Goal: Find specific page/section: Find specific page/section

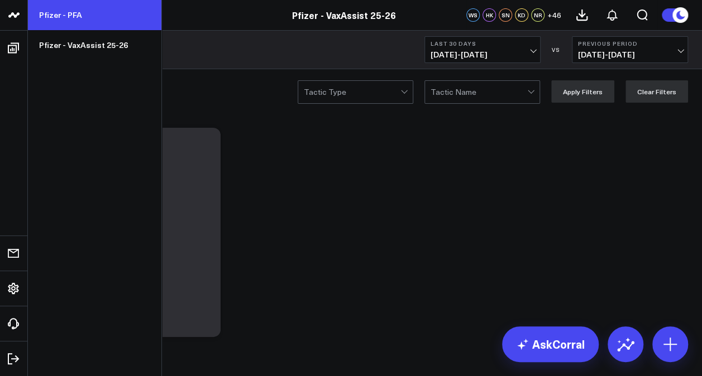
click at [56, 10] on link "Pfizer - PFA" at bounding box center [94, 15] width 133 height 30
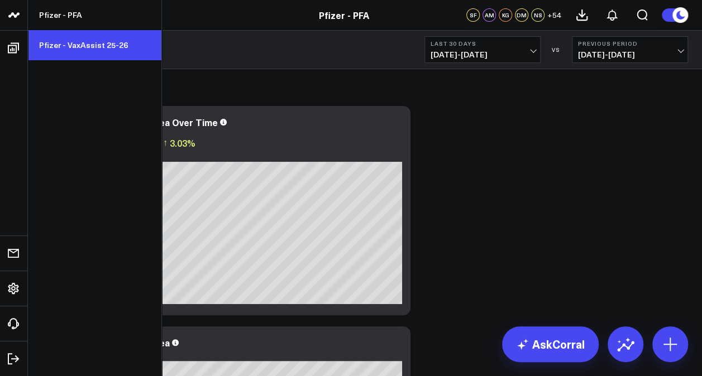
click at [74, 35] on link "Pfizer - VaxAssist 25-26" at bounding box center [94, 45] width 133 height 30
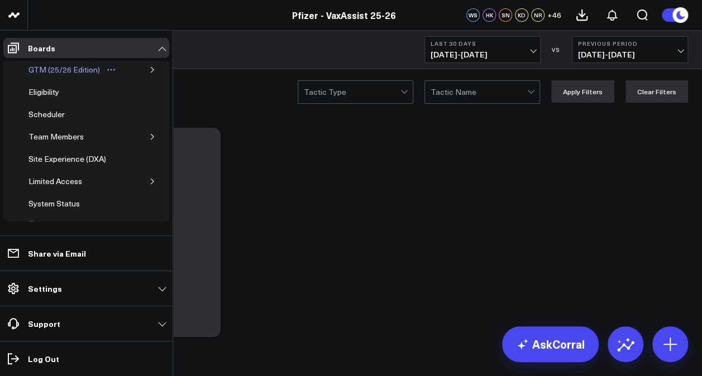
scroll to position [70, 0]
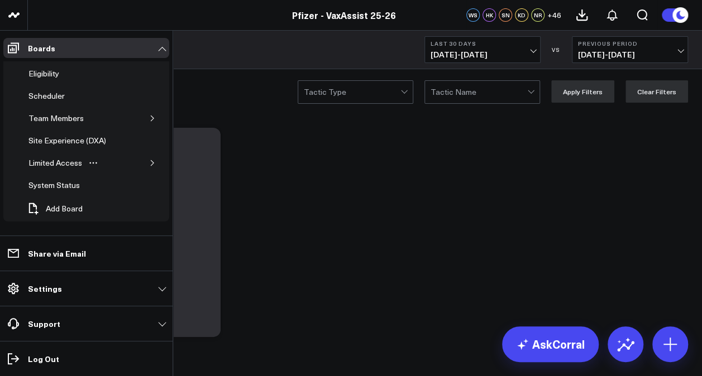
click at [149, 163] on icon "button" at bounding box center [152, 163] width 7 height 7
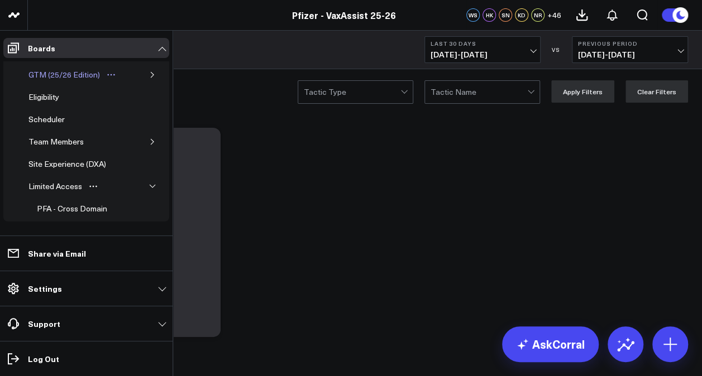
scroll to position [0, 0]
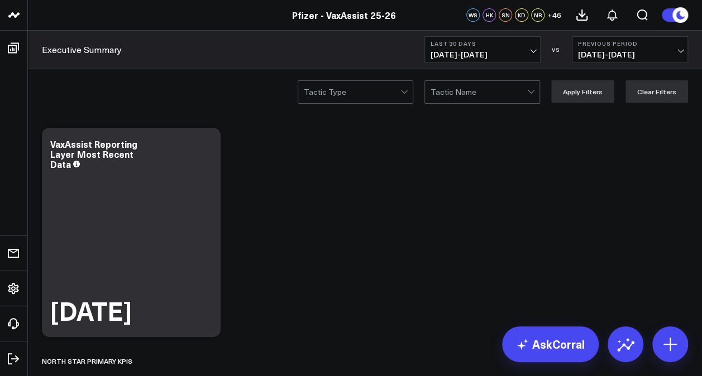
click at [309, 13] on link "Pfizer - VaxAssist 25-26" at bounding box center [344, 15] width 104 height 12
drag, startPoint x: 410, startPoint y: 16, endPoint x: 289, endPoint y: 15, distance: 120.6
click at [289, 15] on div "Pfizer - VaxAssist 25-26" at bounding box center [344, 15] width 688 height 12
copy link "Pfizer - VaxAssist 25-26"
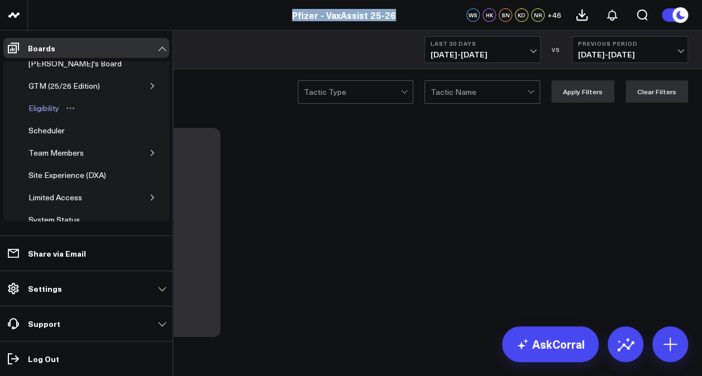
scroll to position [70, 0]
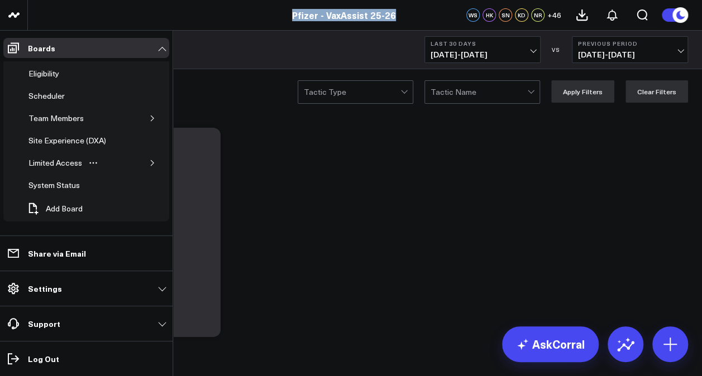
click at [149, 160] on icon "button" at bounding box center [152, 163] width 7 height 7
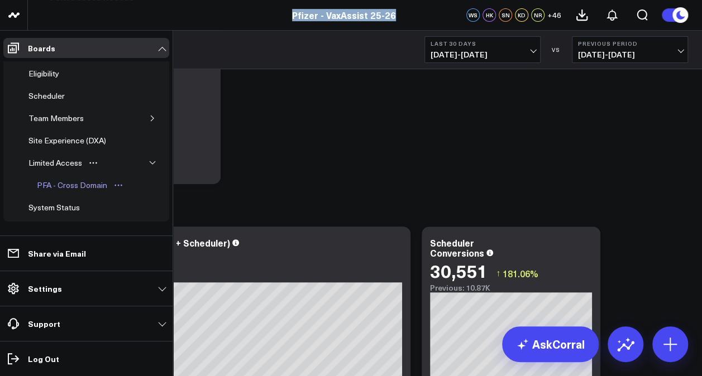
click at [76, 181] on div "PFA - Cross Domain" at bounding box center [72, 185] width 76 height 13
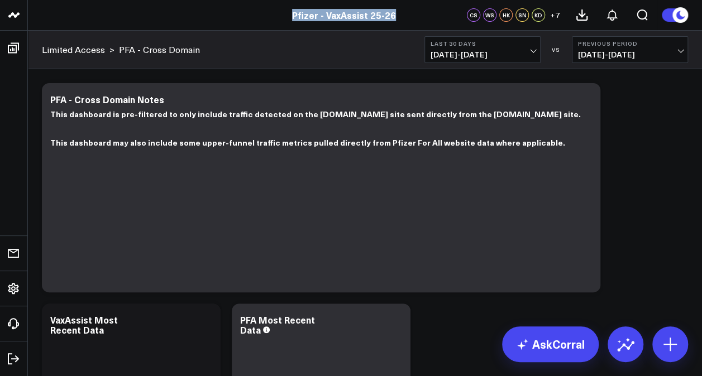
click at [518, 55] on span "09/06/25 - 10/05/25" at bounding box center [483, 54] width 104 height 9
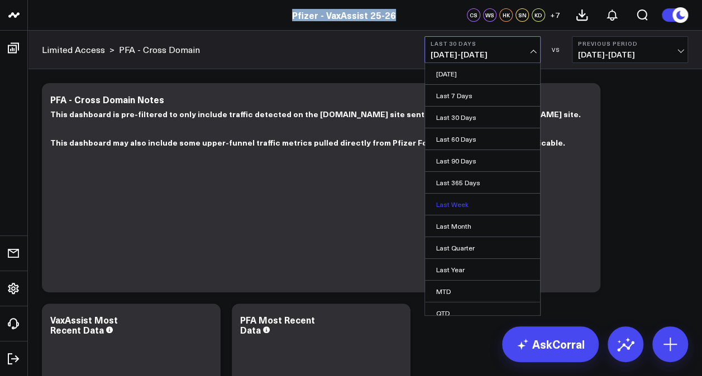
scroll to position [49, 0]
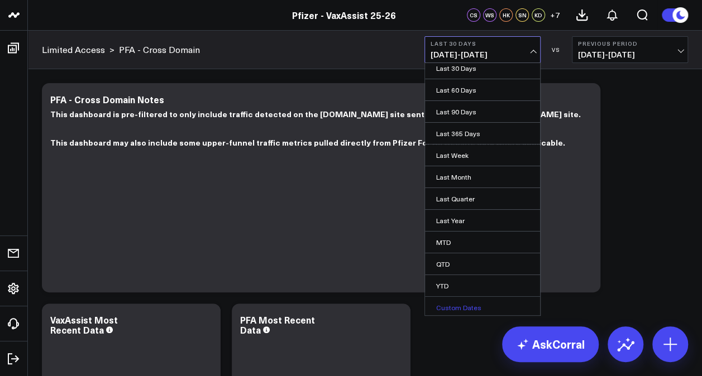
click at [469, 298] on link "Custom Dates" at bounding box center [482, 307] width 115 height 21
select select "9"
select select "2025"
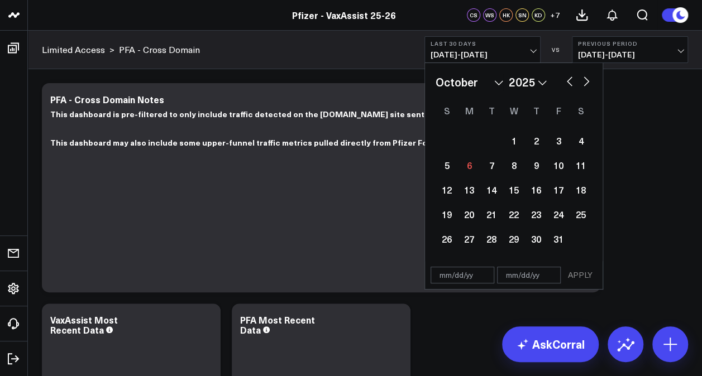
click at [570, 82] on button "button" at bounding box center [569, 80] width 11 height 13
select select "8"
select select "2025"
click at [448, 216] on div "21" at bounding box center [447, 214] width 22 height 22
type input "09/21/25"
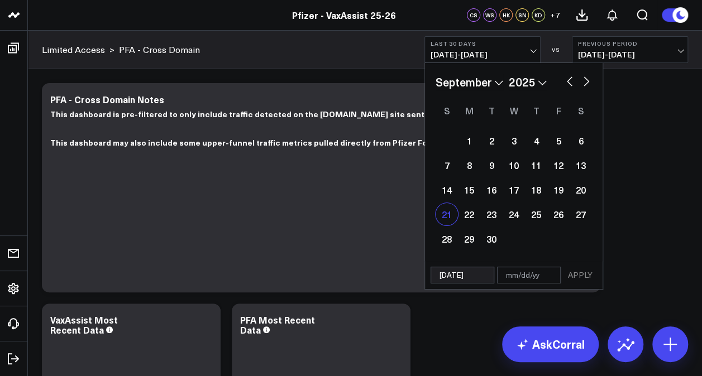
select select "8"
select select "2025"
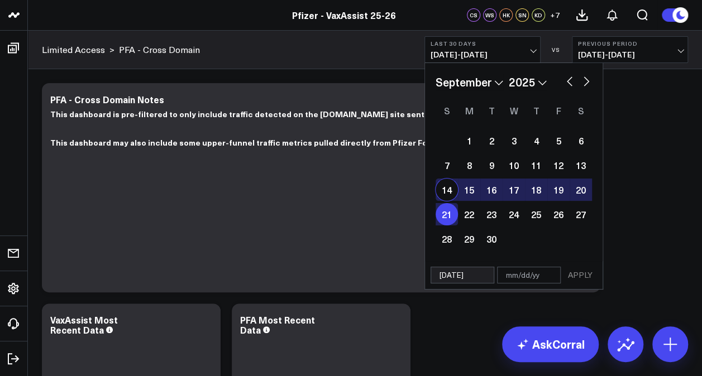
click at [444, 193] on div "14" at bounding box center [447, 190] width 22 height 22
type input "09/14/25"
type input "09/21/25"
select select "8"
select select "2025"
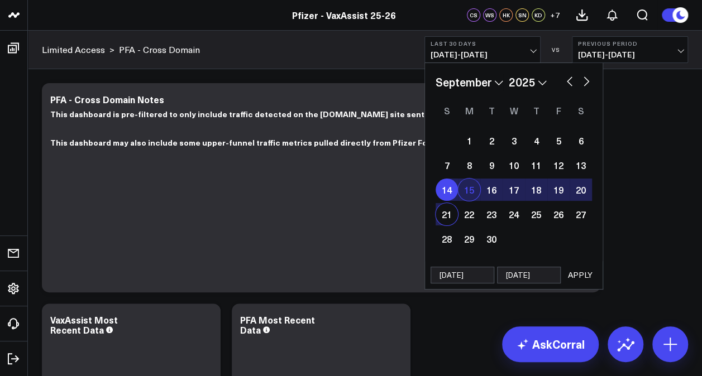
click at [467, 190] on div "15" at bounding box center [469, 190] width 22 height 22
type input "09/15/25"
select select "8"
select select "2025"
click at [444, 219] on div "21" at bounding box center [447, 214] width 22 height 22
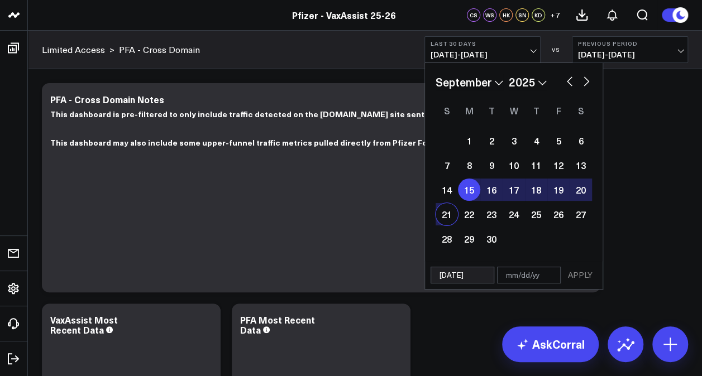
type input "09/21/25"
select select "8"
select select "2025"
click at [579, 271] on button "APPLY" at bounding box center [581, 275] width 34 height 17
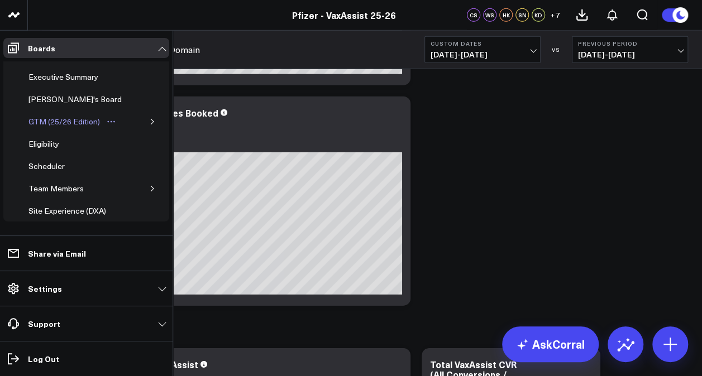
scroll to position [93, 0]
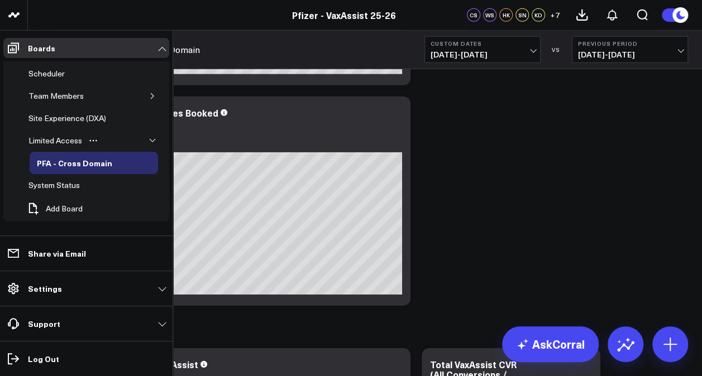
click at [149, 137] on icon "button" at bounding box center [152, 140] width 7 height 7
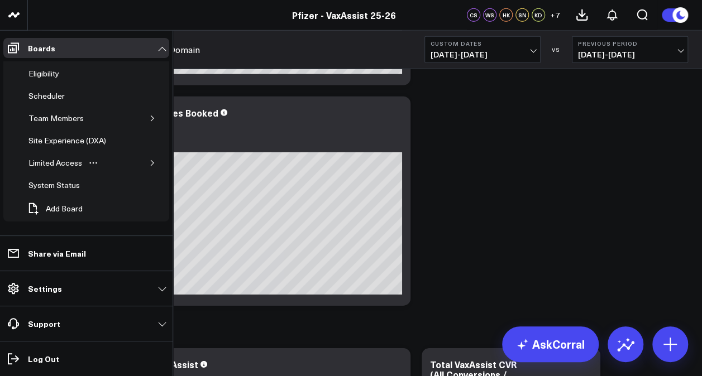
scroll to position [0, 0]
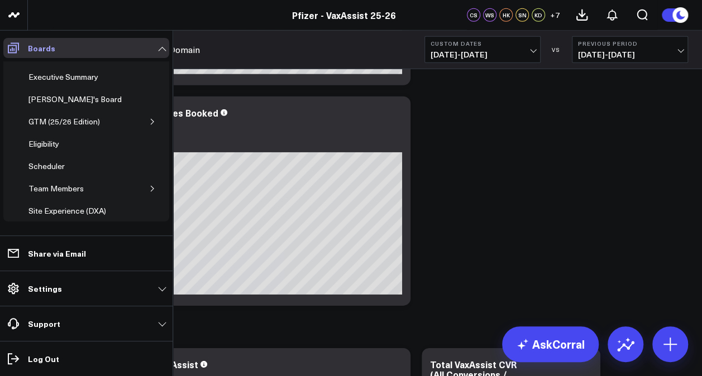
click at [69, 51] on link "Boards" at bounding box center [86, 48] width 166 height 20
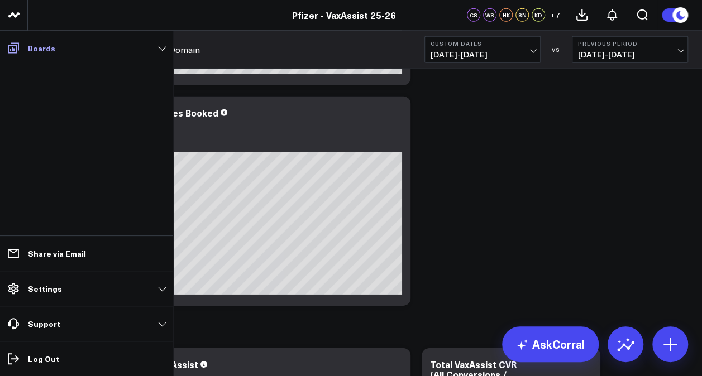
click at [69, 51] on link "Boards" at bounding box center [86, 48] width 166 height 20
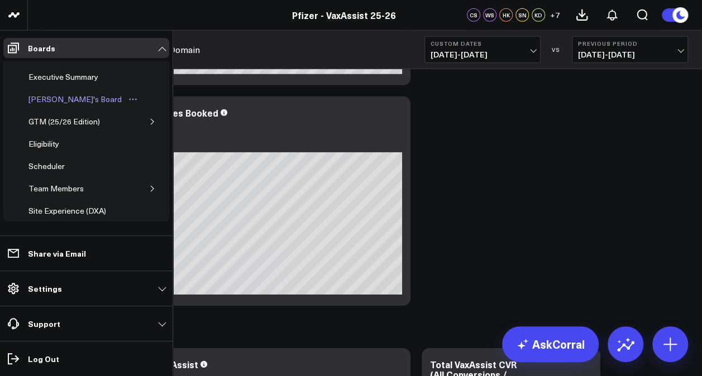
scroll to position [1515, 0]
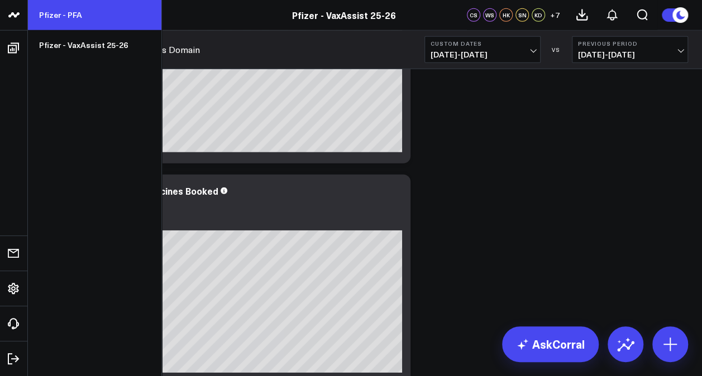
click at [45, 16] on link "Pfizer - PFA" at bounding box center [94, 15] width 133 height 30
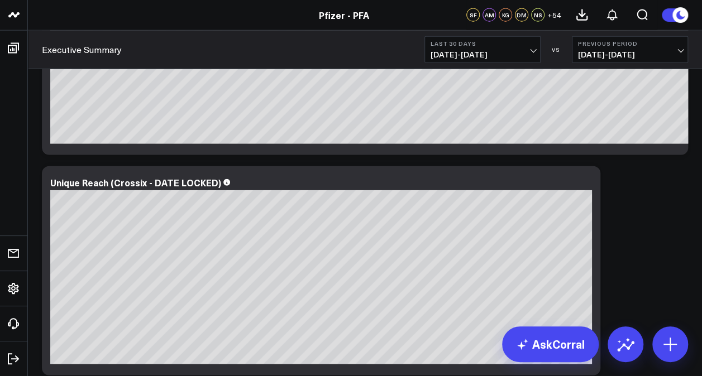
scroll to position [1636, 0]
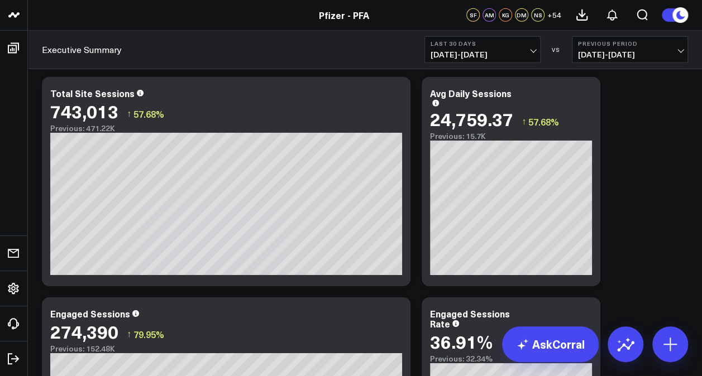
click at [488, 56] on span "[DATE] - [DATE]" at bounding box center [483, 54] width 104 height 9
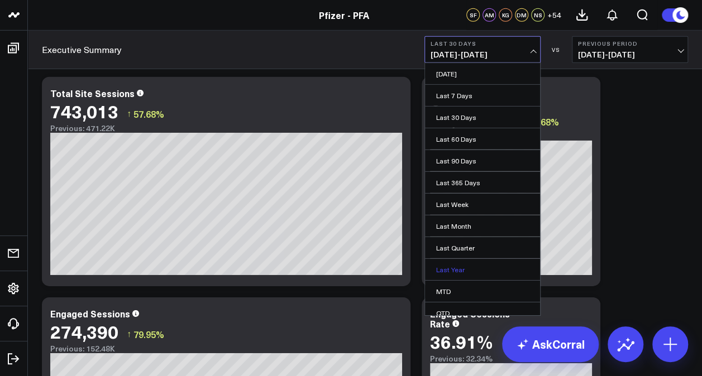
scroll to position [49, 0]
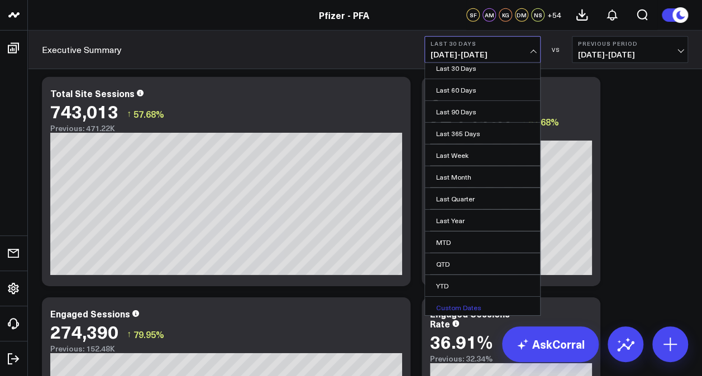
click at [458, 297] on link "Custom Dates" at bounding box center [482, 307] width 115 height 21
select select "9"
select select "2025"
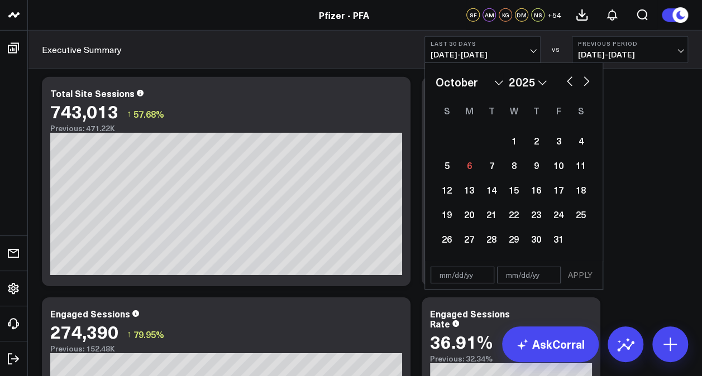
click at [584, 82] on button "button" at bounding box center [586, 80] width 11 height 13
select select "10"
select select "2025"
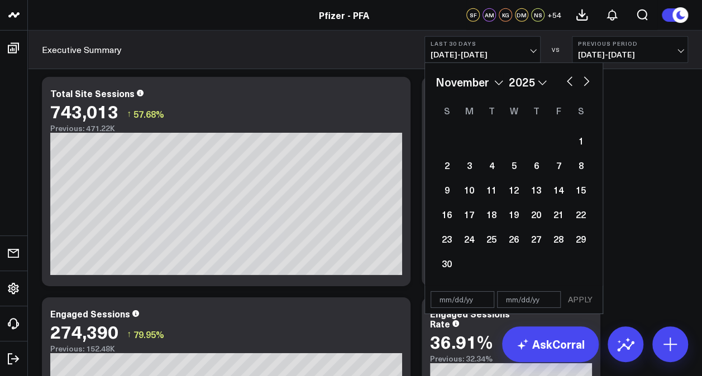
click at [566, 80] on button "button" at bounding box center [569, 80] width 11 height 13
select select "9"
select select "2025"
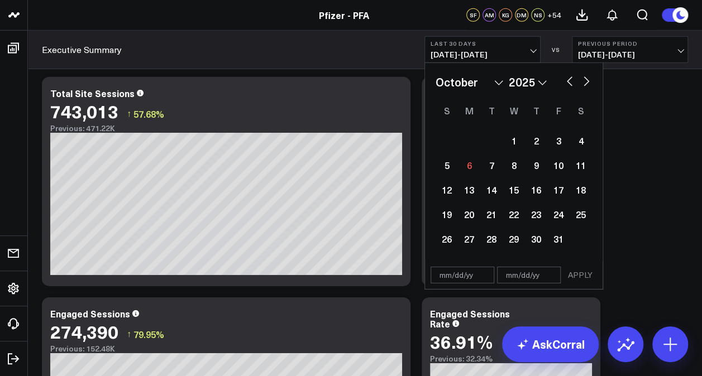
click at [566, 80] on button "button" at bounding box center [569, 80] width 11 height 13
select select "8"
select select "2025"
click at [473, 183] on div "15" at bounding box center [469, 190] width 22 height 22
type input "09/15/25"
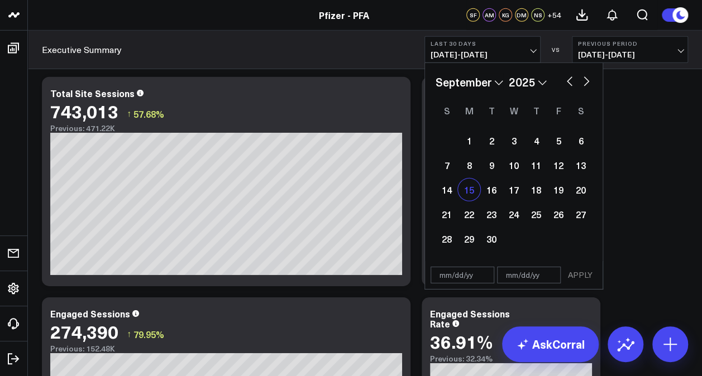
select select "8"
select select "2025"
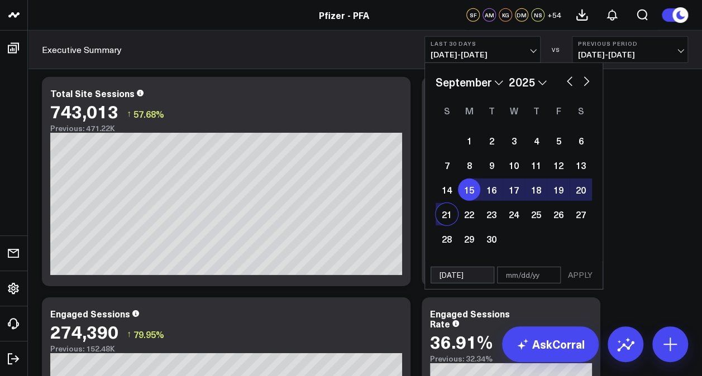
click at [449, 213] on div "21" at bounding box center [447, 214] width 22 height 22
type input "09/21/25"
select select "8"
select select "2025"
click at [582, 273] on button "APPLY" at bounding box center [581, 275] width 34 height 17
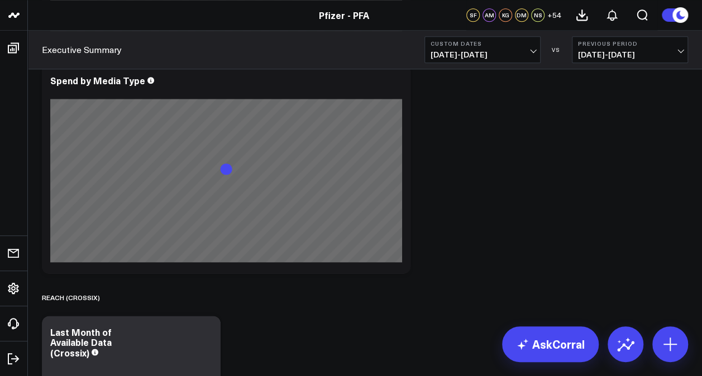
scroll to position [228, 0]
